Goal: Transaction & Acquisition: Subscribe to service/newsletter

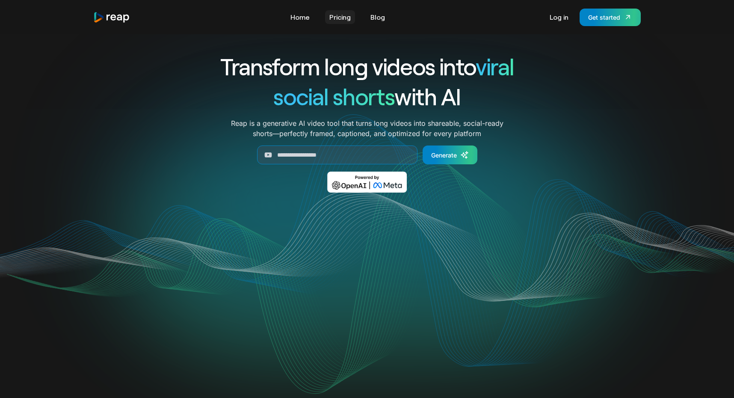
click at [350, 18] on link "Pricing" at bounding box center [340, 17] width 30 height 14
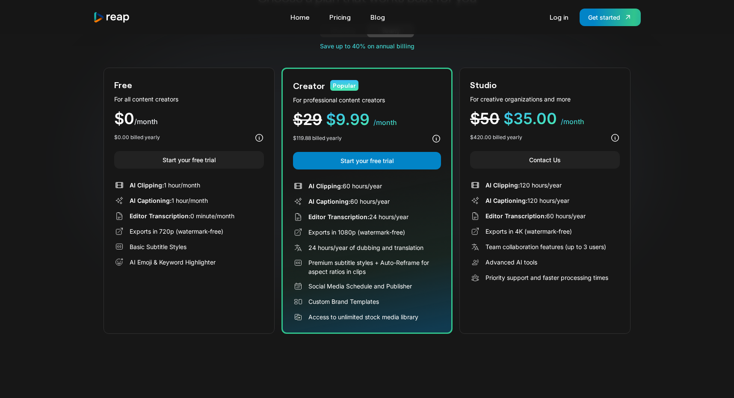
scroll to position [43, 0]
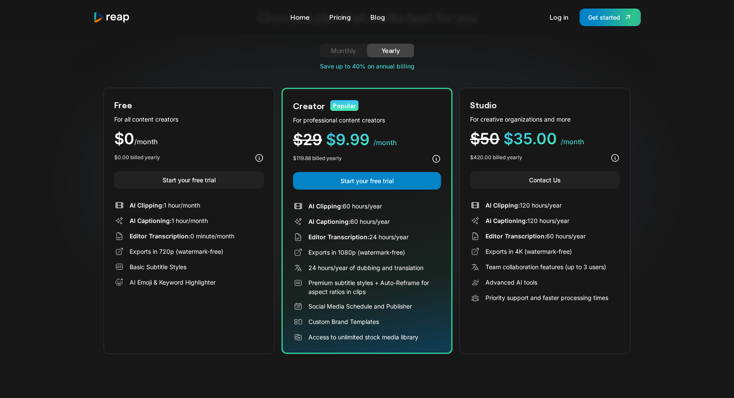
click at [355, 55] on div "Monthly" at bounding box center [343, 50] width 27 height 10
drag, startPoint x: 298, startPoint y: 209, endPoint x: 396, endPoint y: 210, distance: 98.4
click at [396, 210] on div "AI Clipping: 5 hours/month" at bounding box center [367, 206] width 148 height 10
click at [259, 163] on div "Free For all content creators $0 /month $0.00 billed monthly Start your free tr…" at bounding box center [189, 221] width 171 height 266
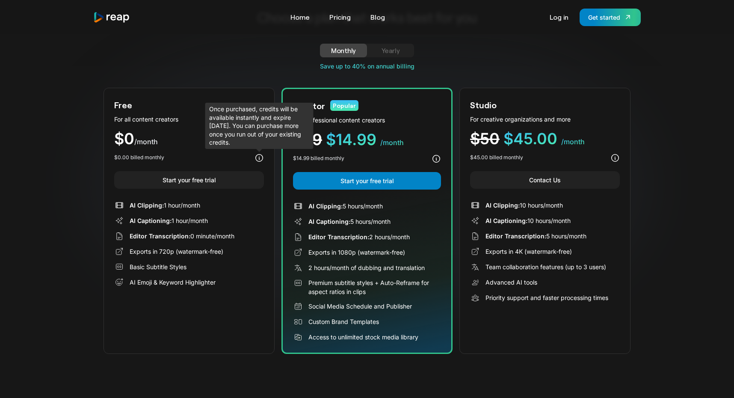
click at [260, 154] on icon at bounding box center [259, 157] width 7 height 7
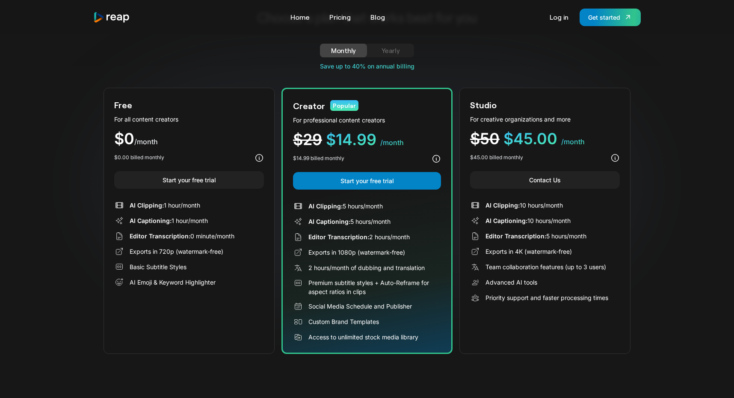
click at [235, 157] on div "$0.00 billed monthly" at bounding box center [189, 158] width 150 height 10
drag, startPoint x: 306, startPoint y: 342, endPoint x: 432, endPoint y: 342, distance: 126.7
click at [432, 342] on div "Creator Popular For professional content creators $29 $14.99 /month $14.99 bill…" at bounding box center [367, 221] width 171 height 266
click at [431, 342] on div "Access to unlimited stock media library" at bounding box center [367, 337] width 148 height 10
drag, startPoint x: 416, startPoint y: 339, endPoint x: 296, endPoint y: 208, distance: 178.1
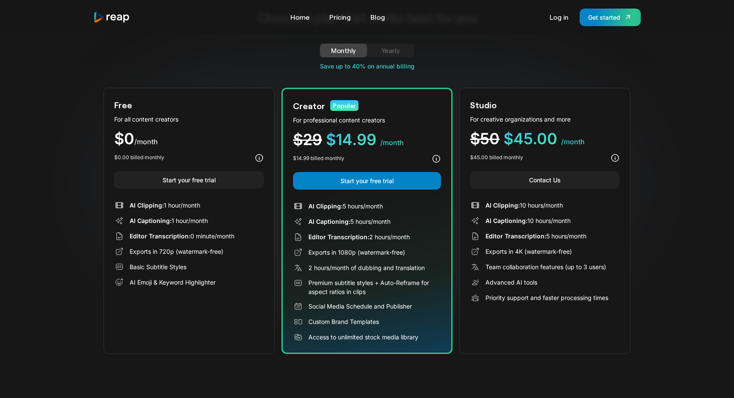
click at [296, 207] on div "Creator Popular For professional content creators $29 $14.99 /month $14.99 bill…" at bounding box center [367, 221] width 171 height 266
drag, startPoint x: 311, startPoint y: 208, endPoint x: 449, endPoint y: 351, distance: 198.5
click at [449, 351] on div "Creator Popular For professional content creators $29 $14.99 /month $14.99 bill…" at bounding box center [367, 221] width 171 height 266
click at [120, 22] on img "home" at bounding box center [111, 18] width 37 height 12
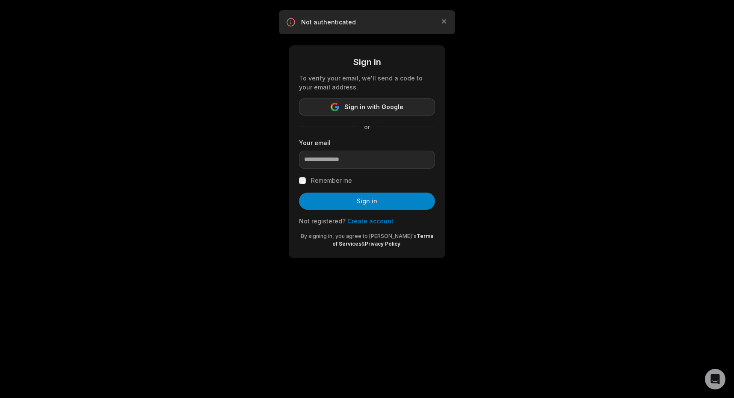
click at [415, 100] on button "Sign in with Google" at bounding box center [367, 106] width 136 height 17
